Goal: Complete application form: Complete application form

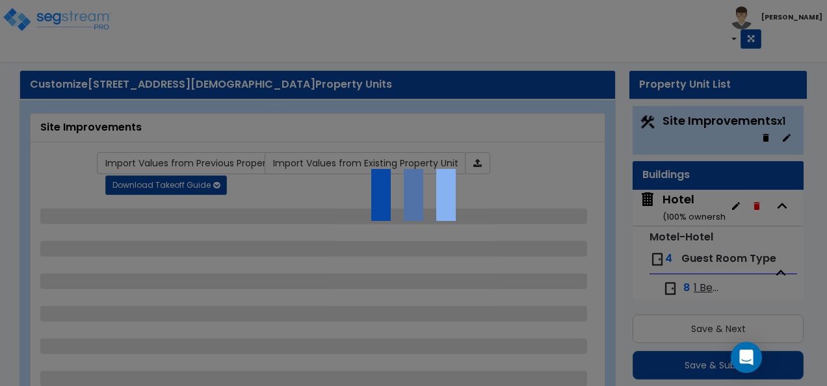
scroll to position [55, 0]
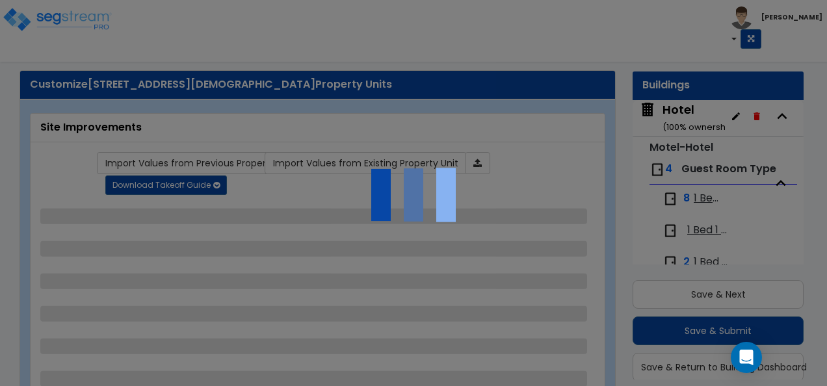
select select "2"
select select "4"
select select "2"
select select "1"
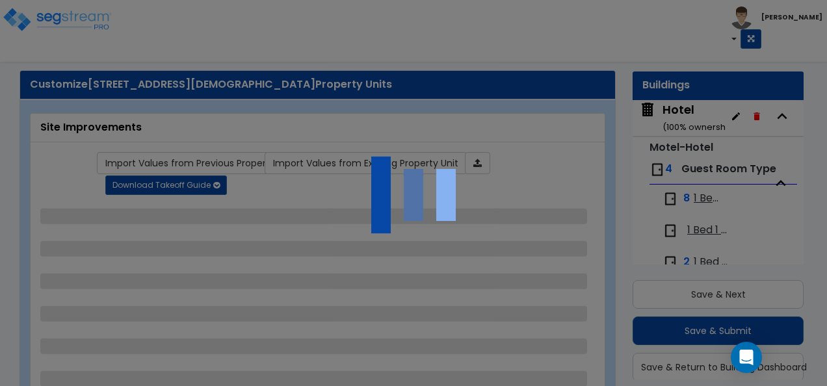
select select "2"
select select "4"
select select "1"
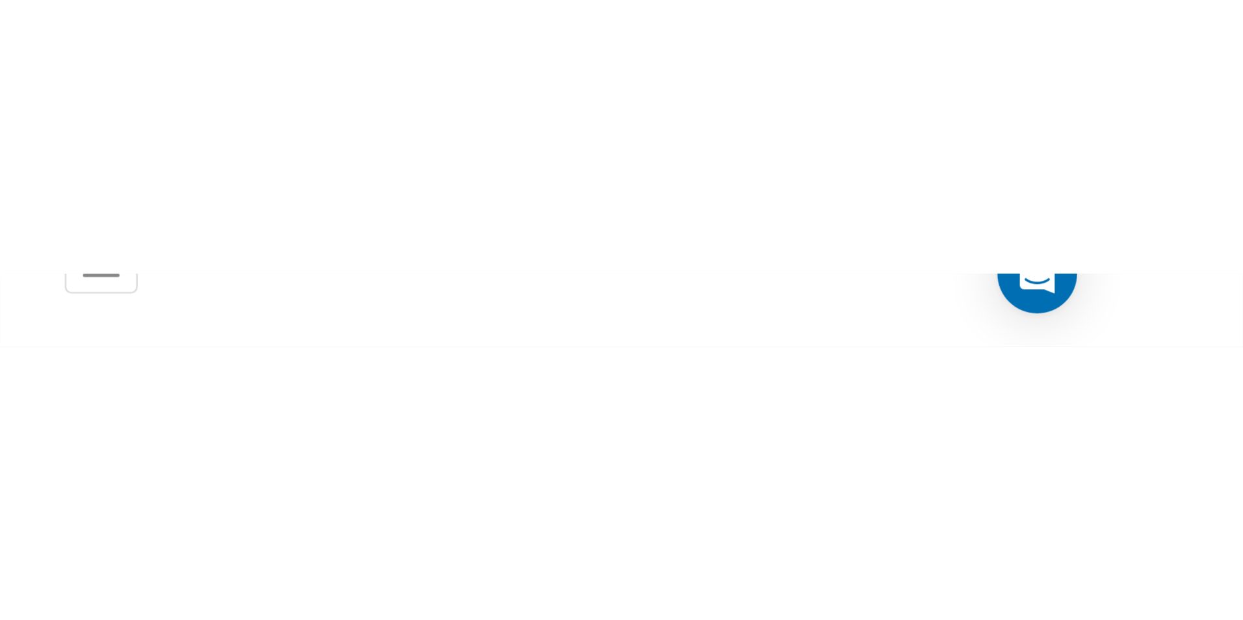
scroll to position [0, 0]
